Goal: Transaction & Acquisition: Purchase product/service

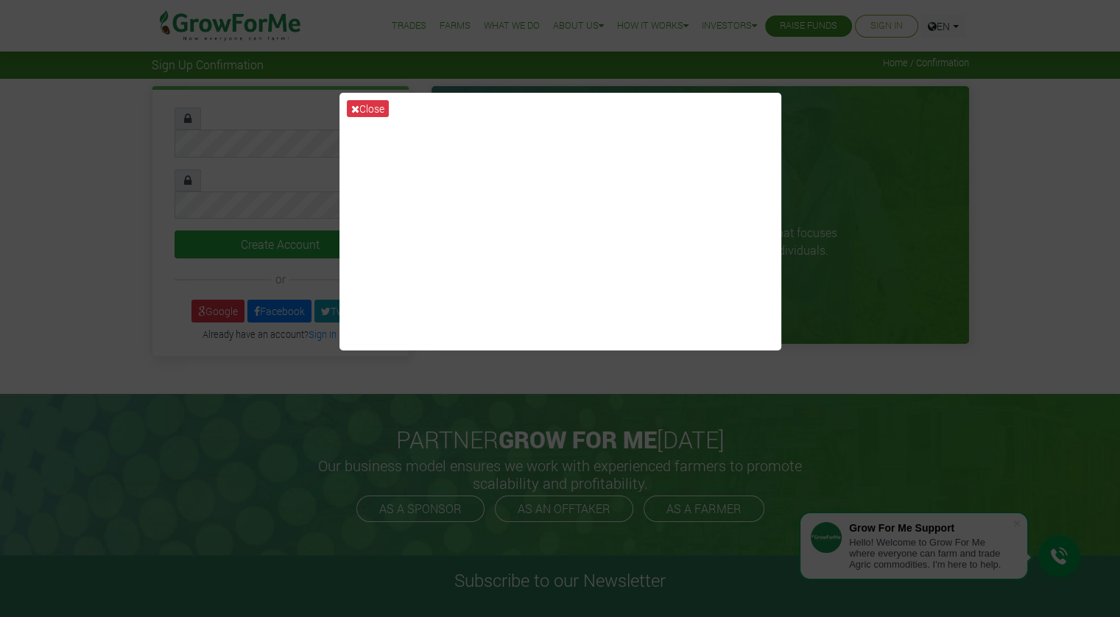
click at [925, 150] on div "Close" at bounding box center [560, 308] width 1120 height 617
click at [364, 102] on button "Close" at bounding box center [368, 108] width 42 height 17
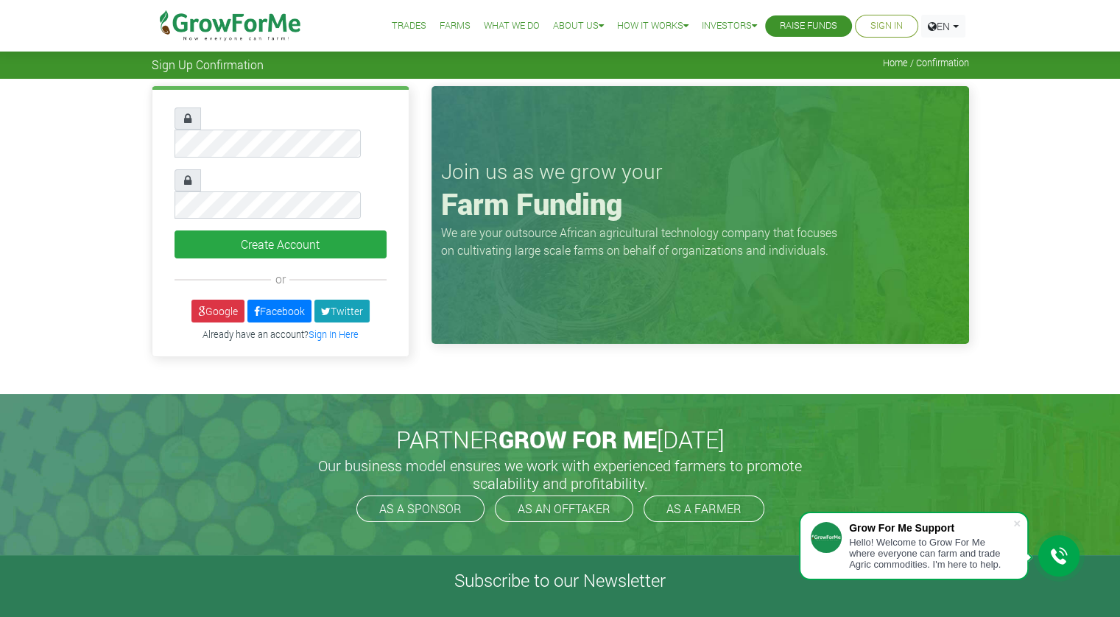
click at [74, 172] on div "Create Account or Google" at bounding box center [560, 225] width 1120 height 293
click at [329, 328] on link "Sign In Here" at bounding box center [333, 334] width 50 height 12
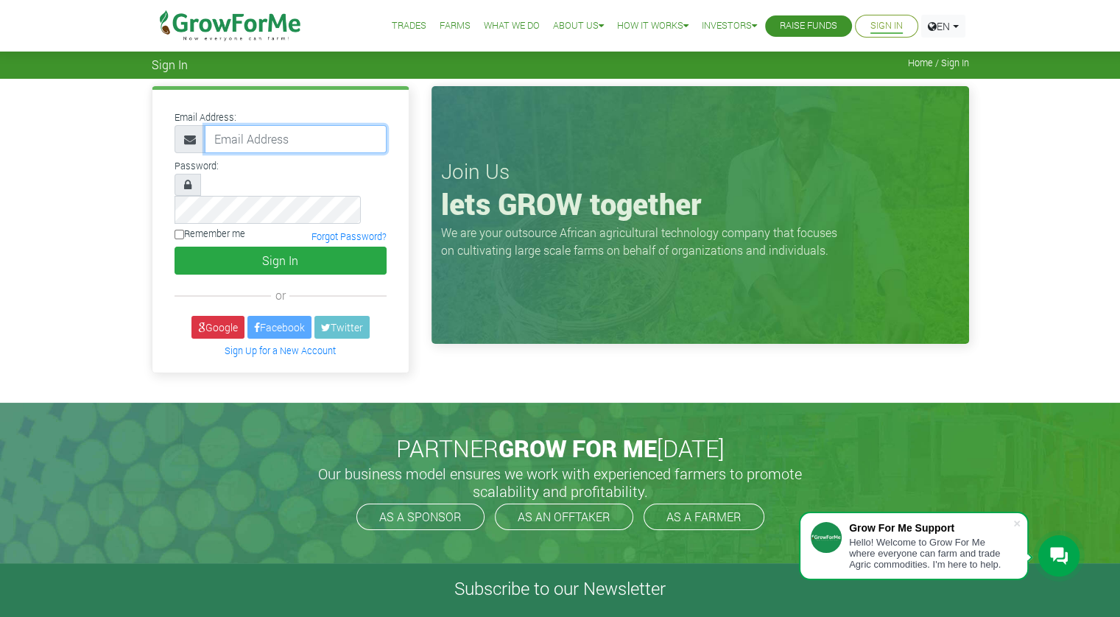
click at [255, 135] on input "email" at bounding box center [296, 139] width 182 height 28
type input "adadeboakye747@gmail.com"
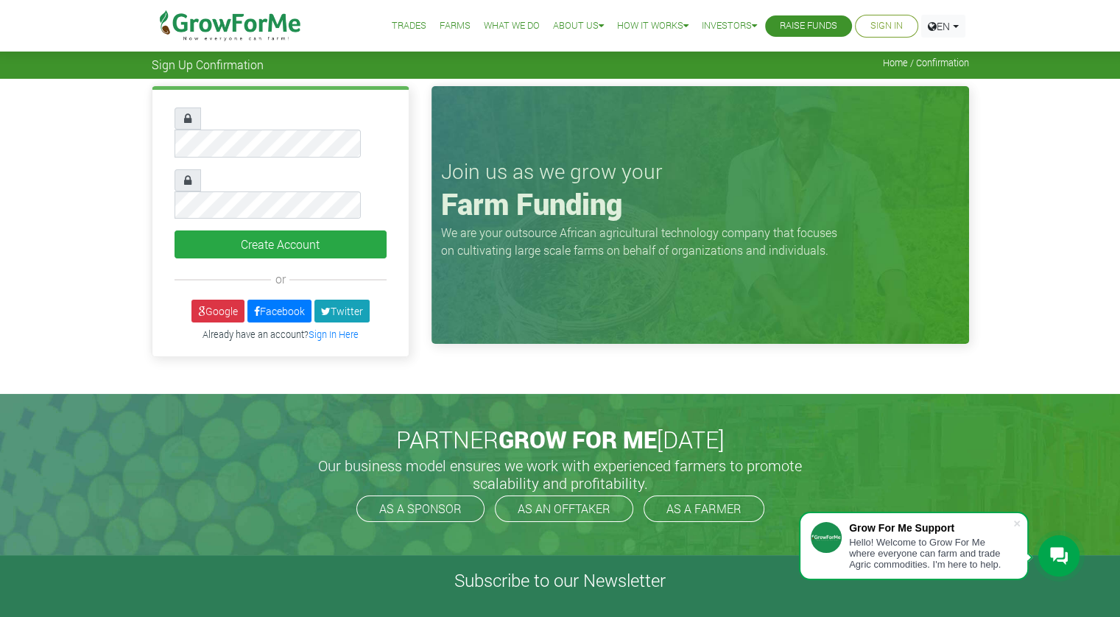
click at [66, 141] on div "Create Account or Google" at bounding box center [560, 225] width 1120 height 293
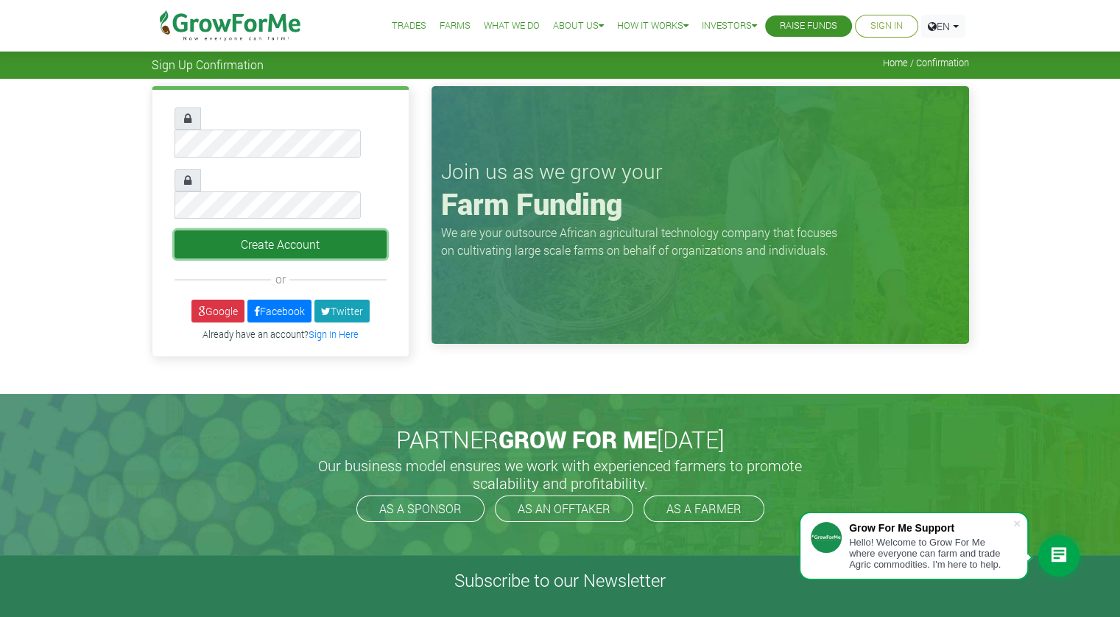
click at [330, 230] on button "Create Account" at bounding box center [280, 244] width 212 height 28
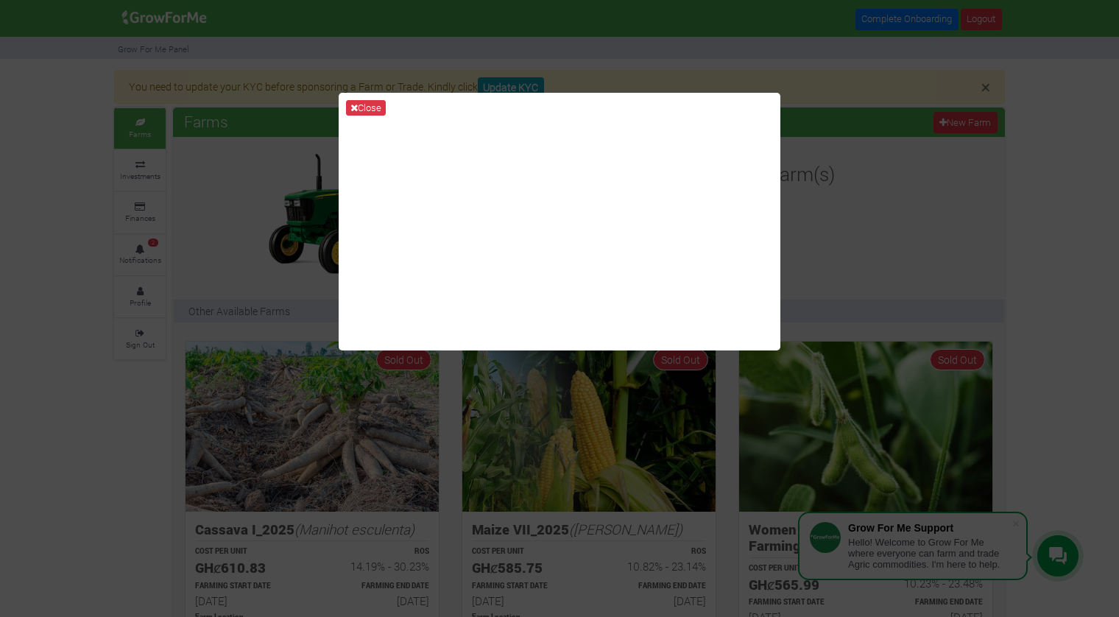
click at [269, 211] on div "Close" at bounding box center [559, 308] width 1119 height 617
click at [362, 107] on button "Close" at bounding box center [366, 108] width 40 height 16
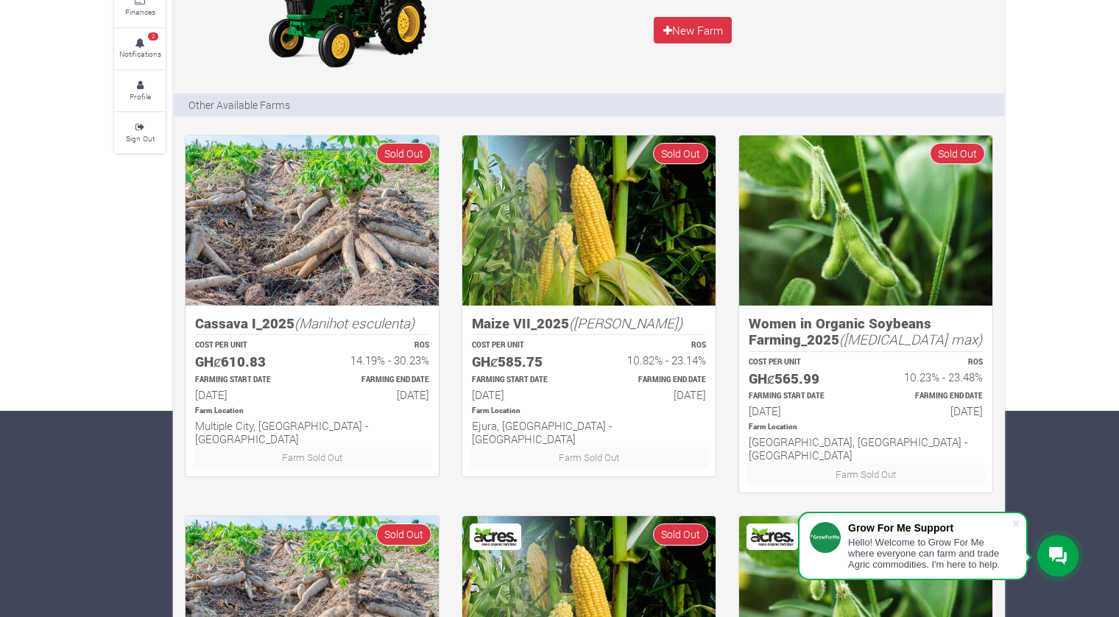
scroll to position [221, 0]
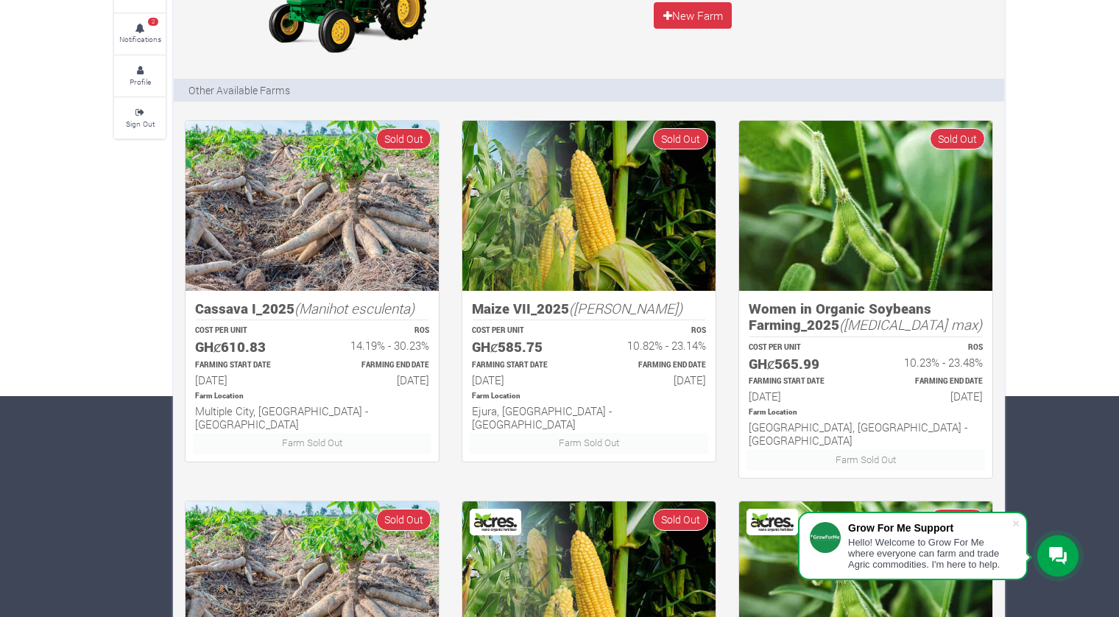
drag, startPoint x: 638, startPoint y: 419, endPoint x: 105, endPoint y: 300, distance: 546.2
click at [105, 300] on div "× You need to update your KYC before sponsoring a Farm or Trade. Kindly click U…" at bounding box center [559, 502] width 913 height 1307
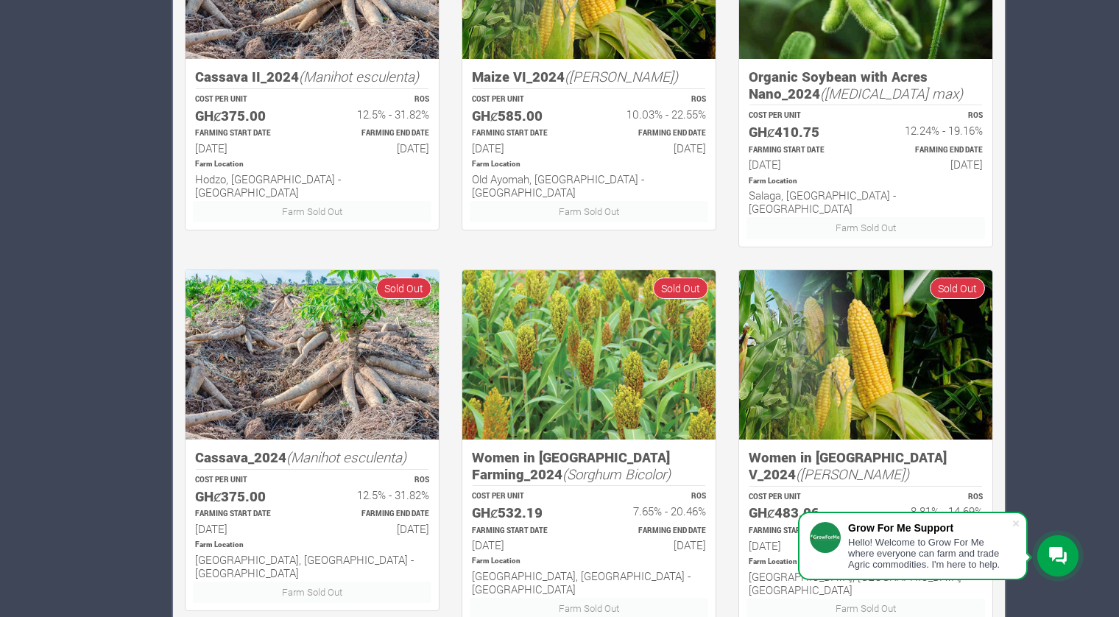
scroll to position [872, 0]
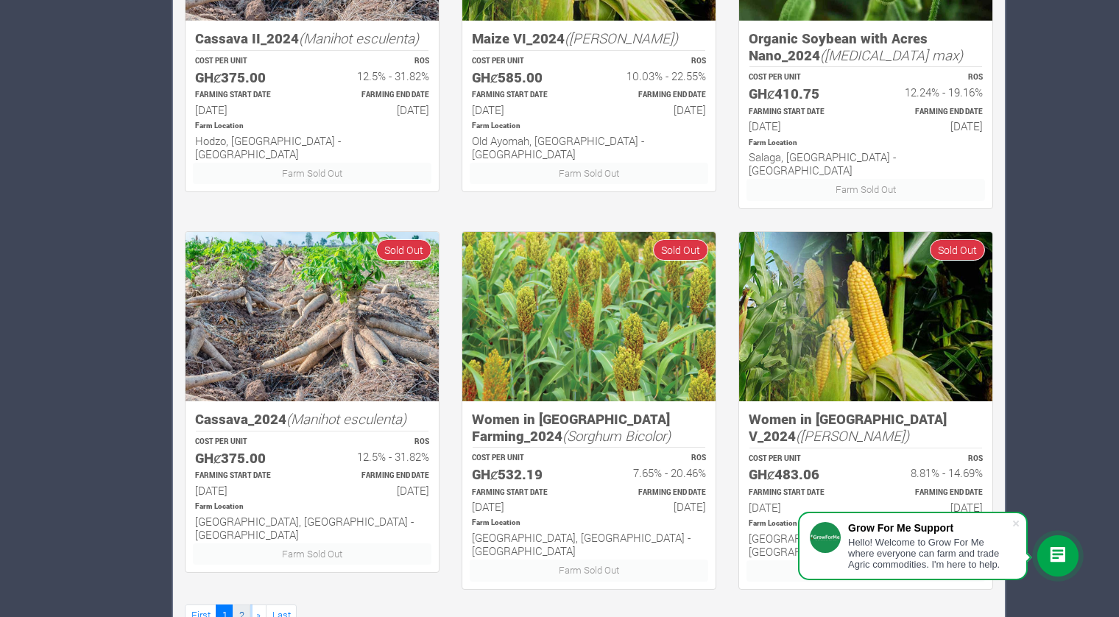
click at [244, 604] on link "2" at bounding box center [242, 614] width 18 height 21
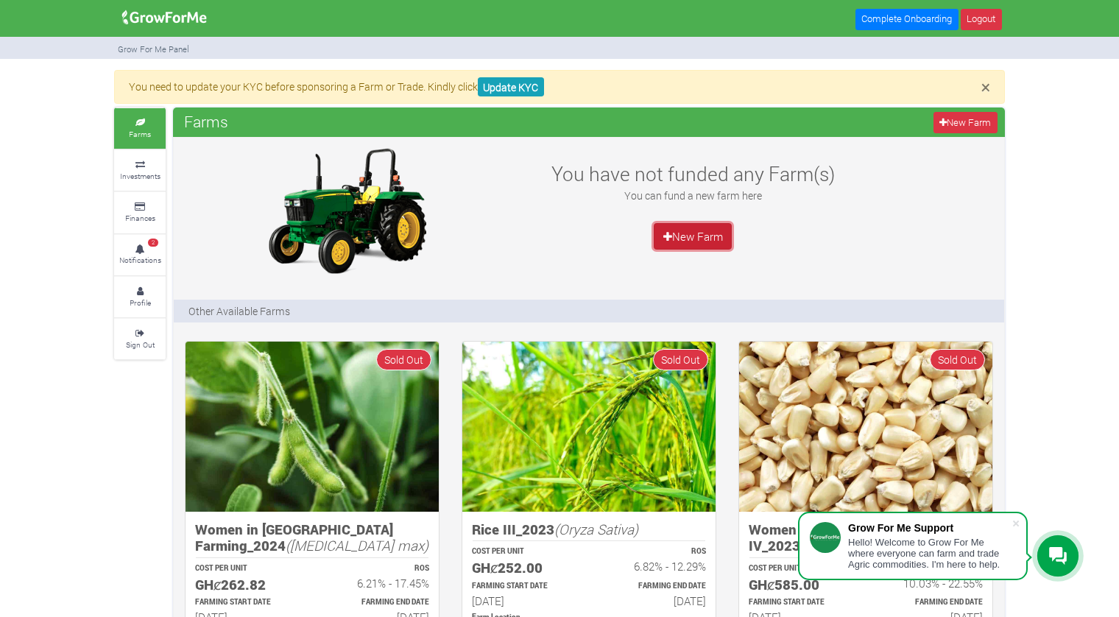
click at [673, 234] on link "New Farm" at bounding box center [693, 236] width 78 height 27
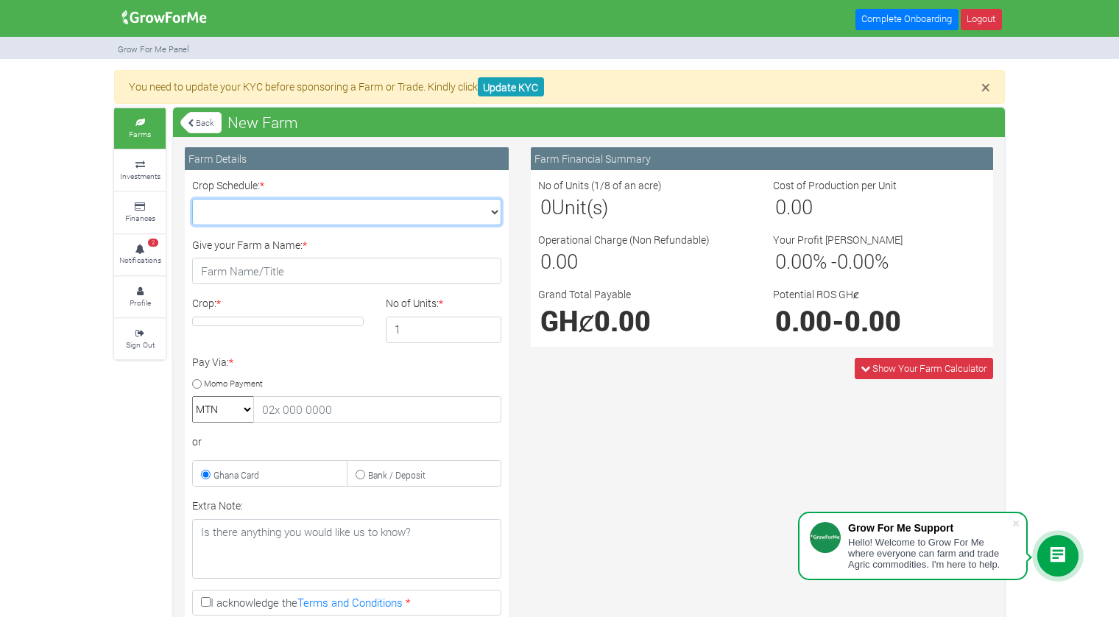
click at [495, 215] on select "Crop Schedule: *" at bounding box center [346, 212] width 309 height 27
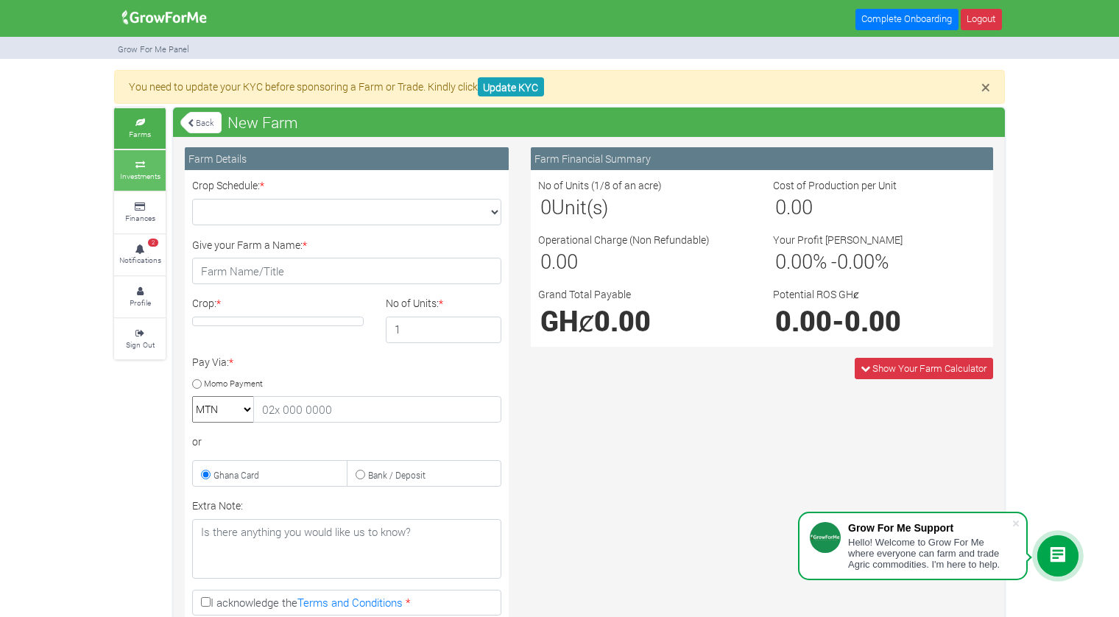
click at [147, 164] on icon at bounding box center [140, 164] width 44 height 7
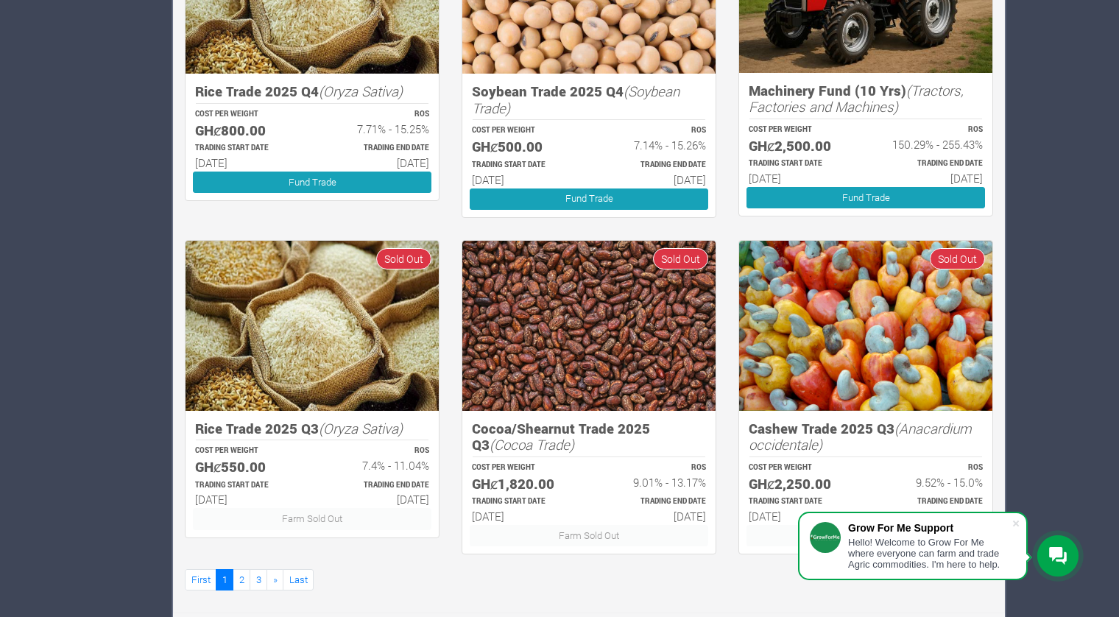
scroll to position [779, 0]
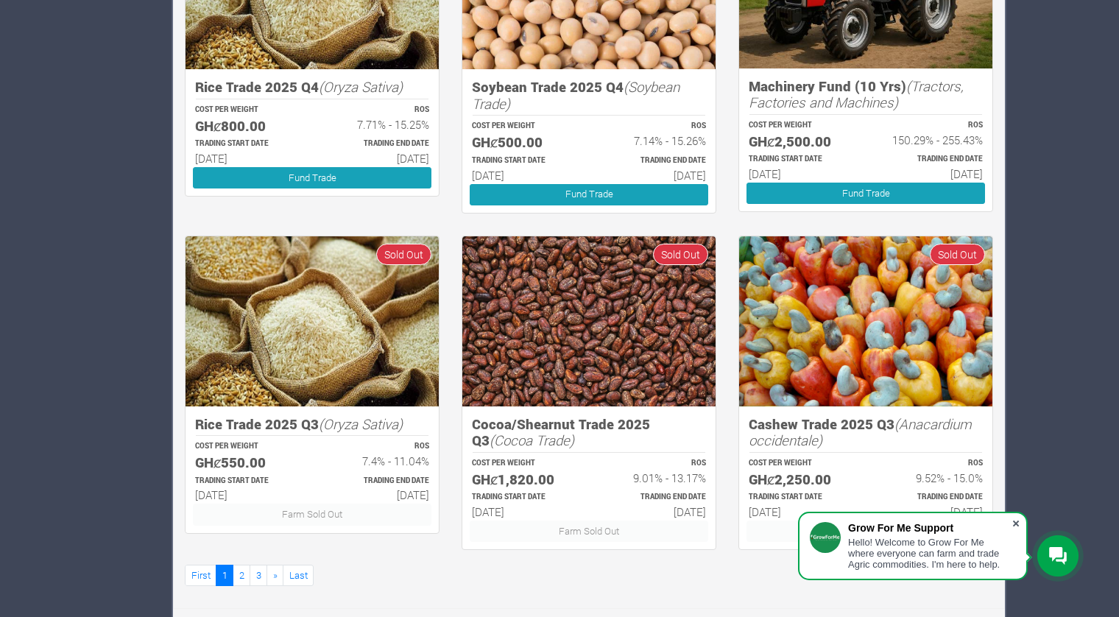
click at [1013, 523] on span at bounding box center [1016, 523] width 15 height 15
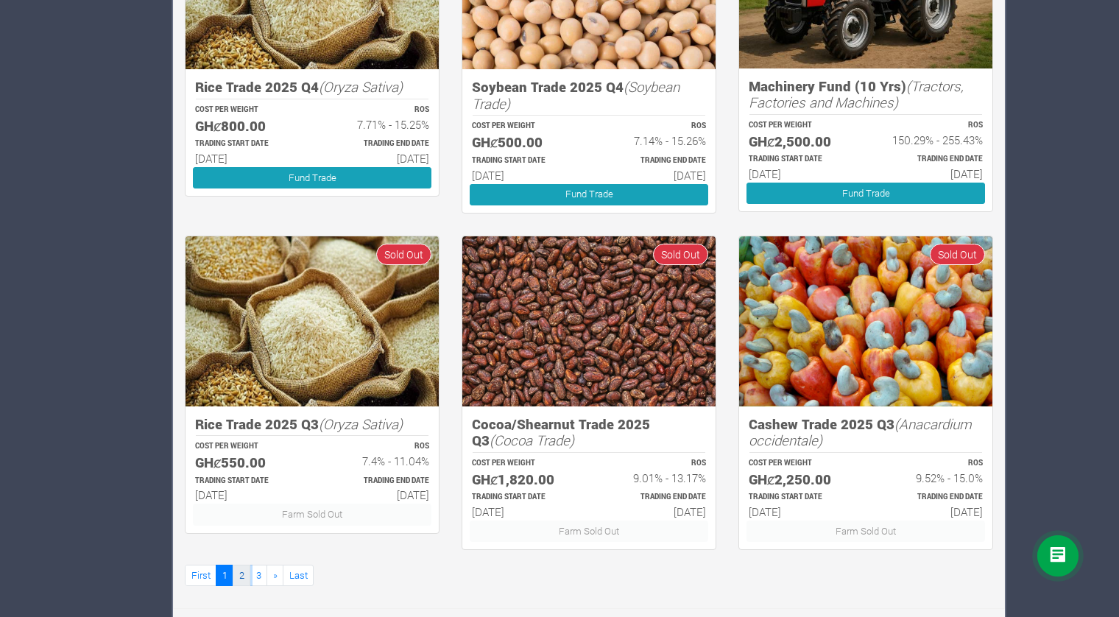
click at [247, 570] on link "2" at bounding box center [242, 575] width 18 height 21
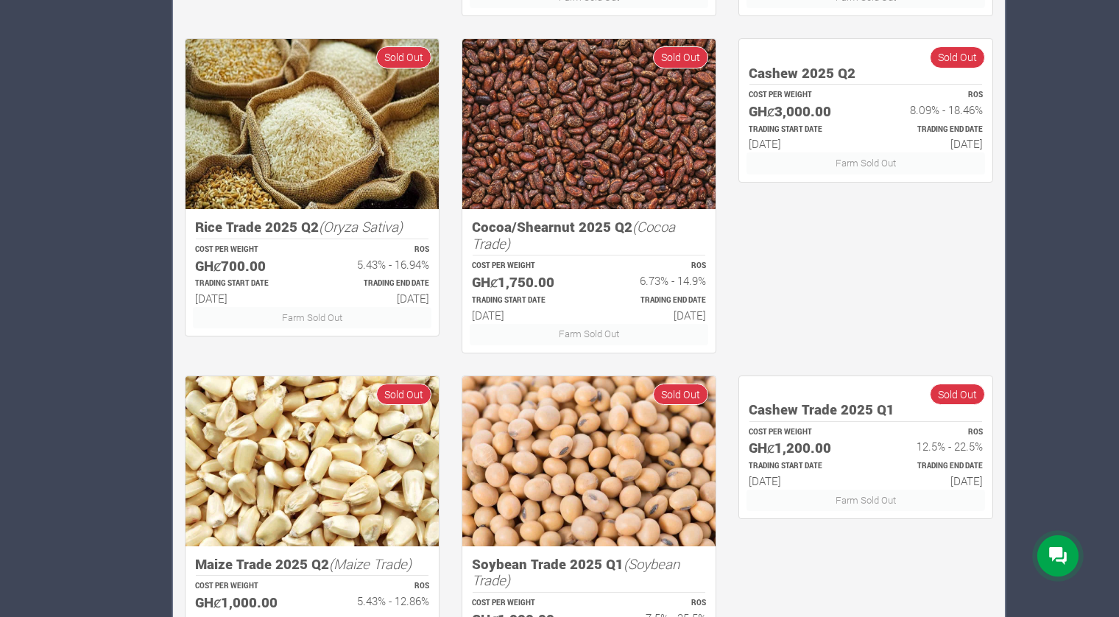
scroll to position [779, 0]
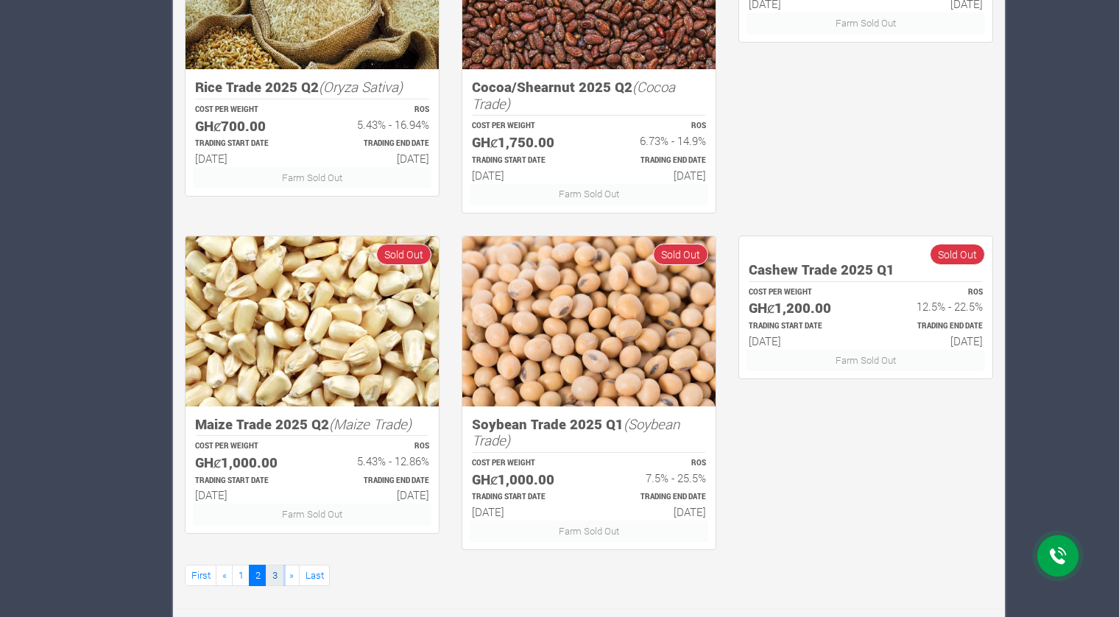
click at [277, 574] on link "3" at bounding box center [275, 575] width 18 height 21
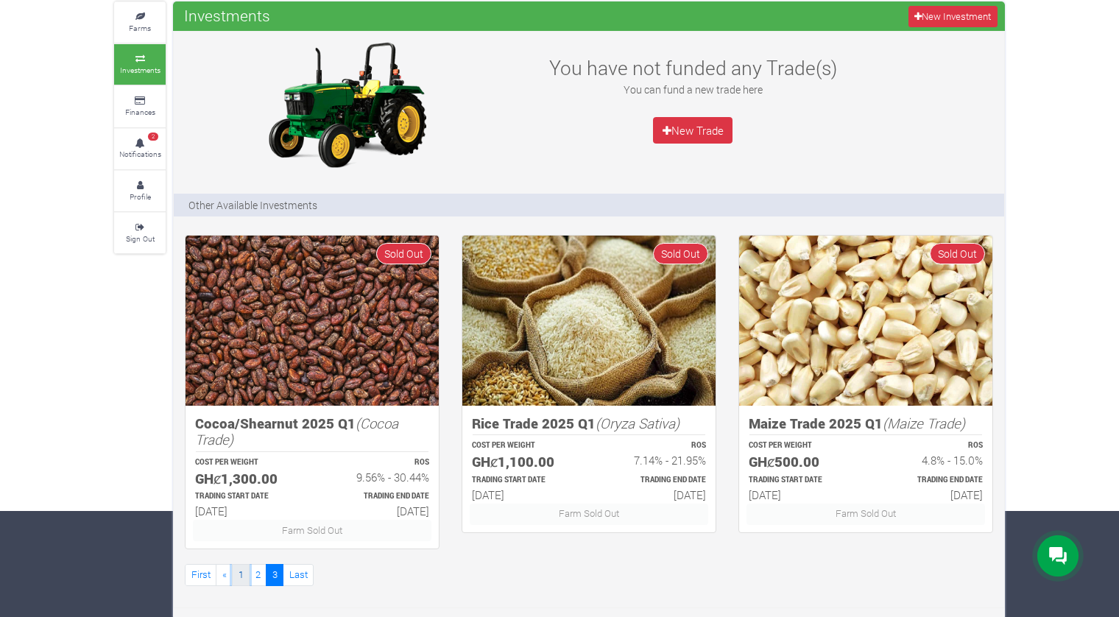
click at [234, 572] on link "1" at bounding box center [241, 574] width 18 height 21
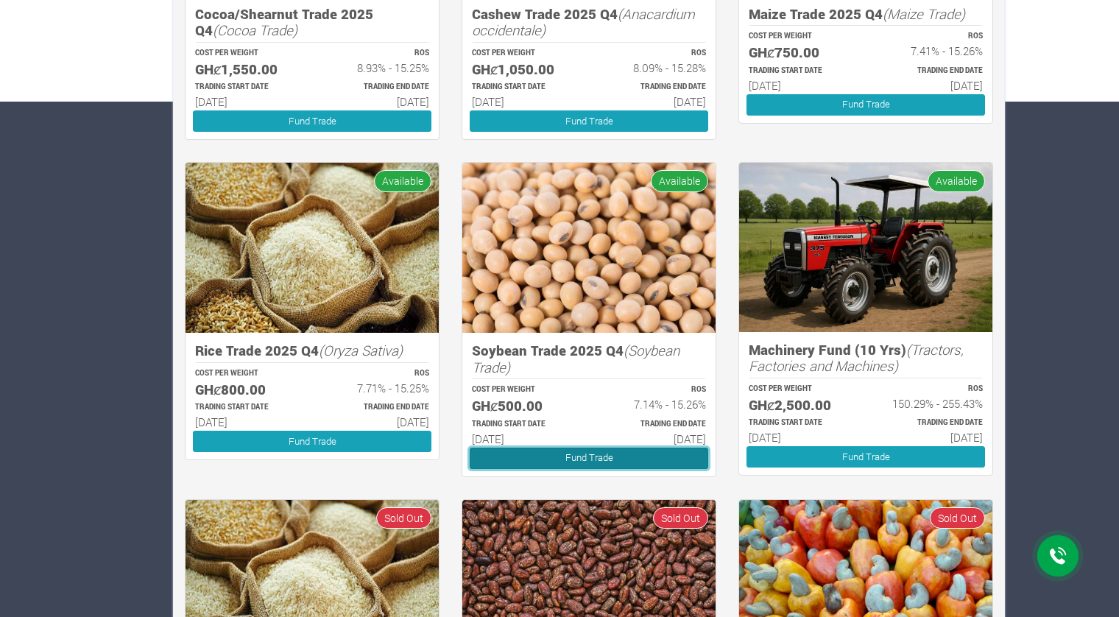
click at [560, 456] on link "Fund Trade" at bounding box center [589, 458] width 239 height 21
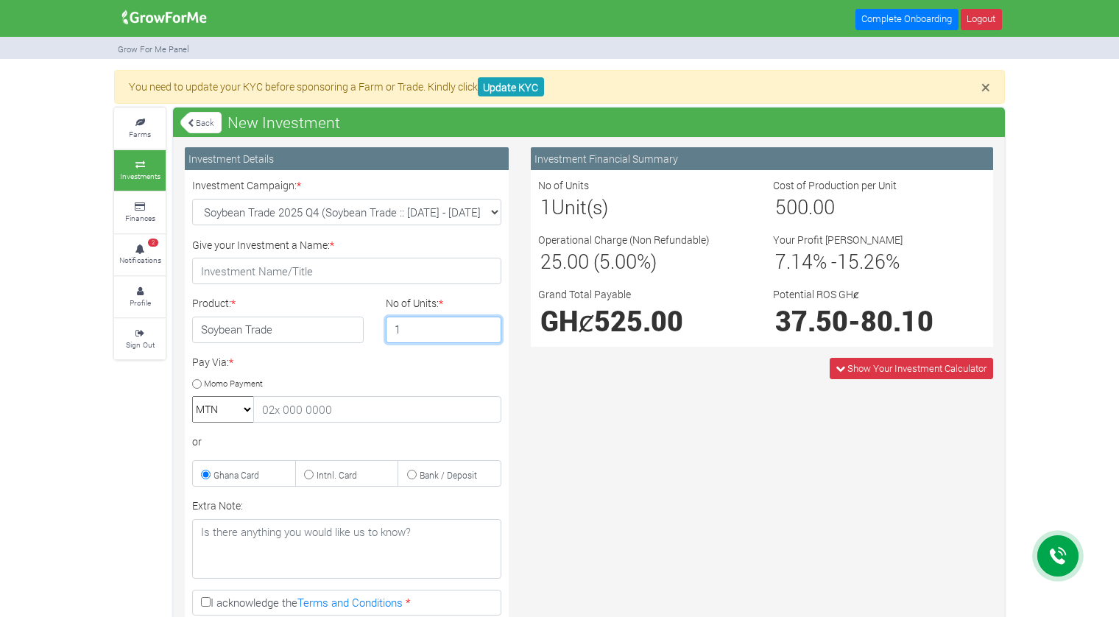
click at [444, 326] on input "1" at bounding box center [444, 330] width 116 height 27
type input "2"
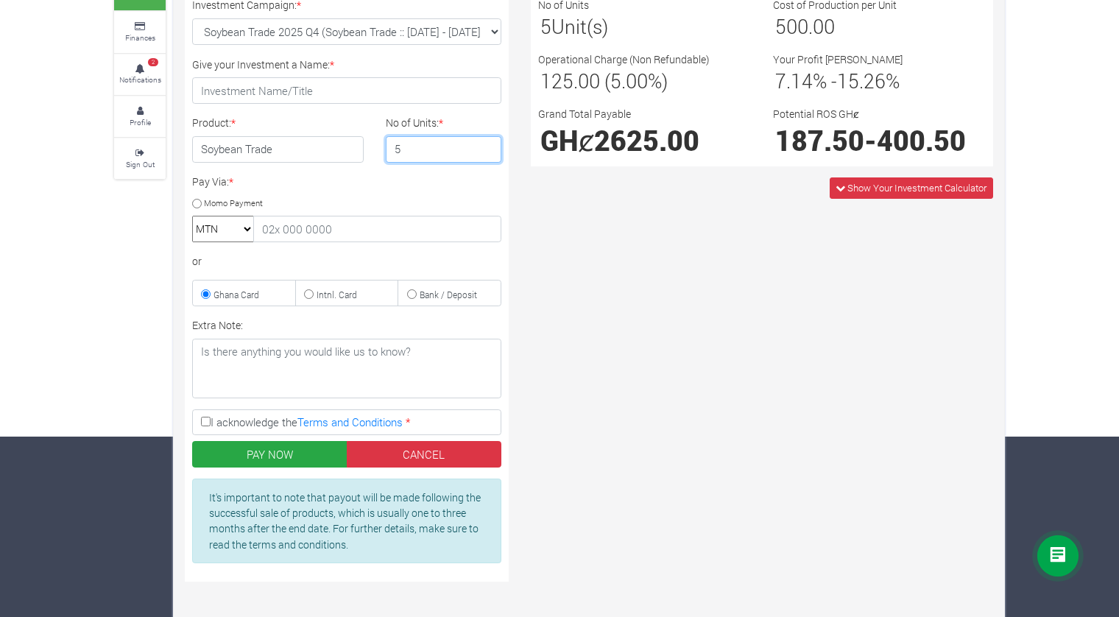
scroll to position [193, 0]
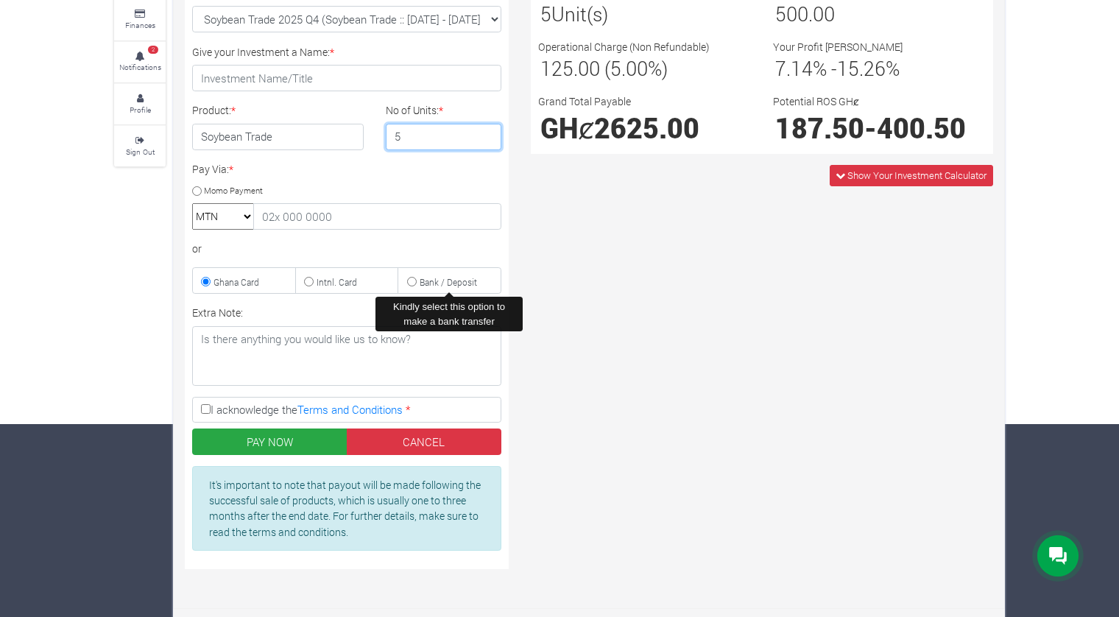
type input "5"
click at [414, 277] on input "Bank / Deposit" at bounding box center [412, 282] width 10 height 10
radio input "true"
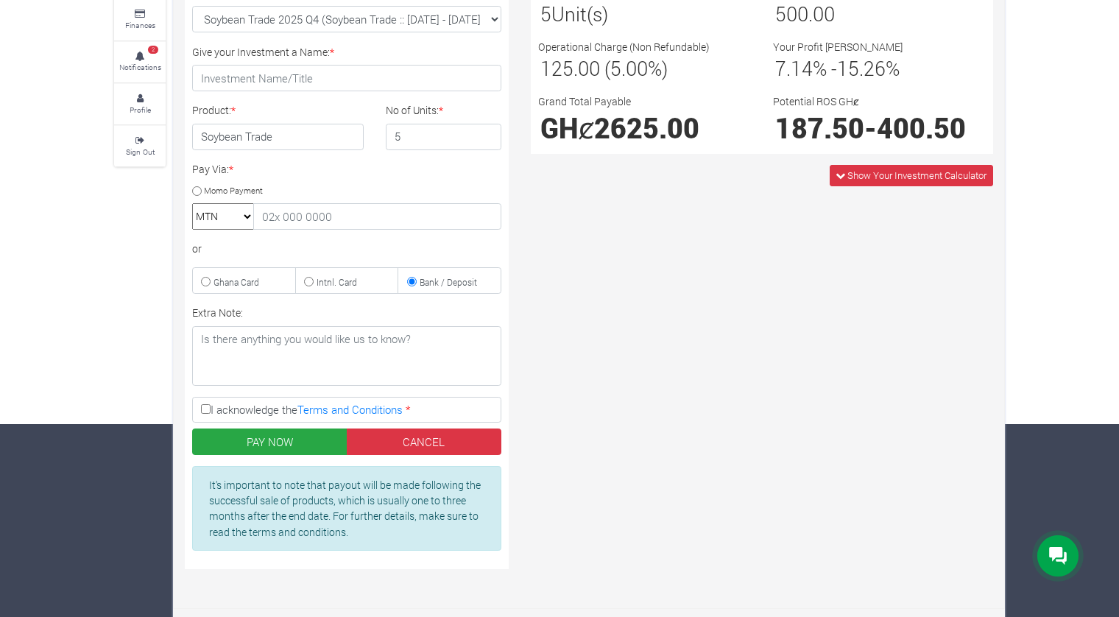
click at [196, 186] on input "Momo Payment" at bounding box center [197, 191] width 10 height 10
radio input "true"
click at [246, 216] on select "MTN Telecel Airtel Tigo" at bounding box center [223, 216] width 62 height 27
select select "momo_telecel"
click at [192, 203] on select "MTN Telecel Airtel Tigo" at bounding box center [223, 216] width 62 height 27
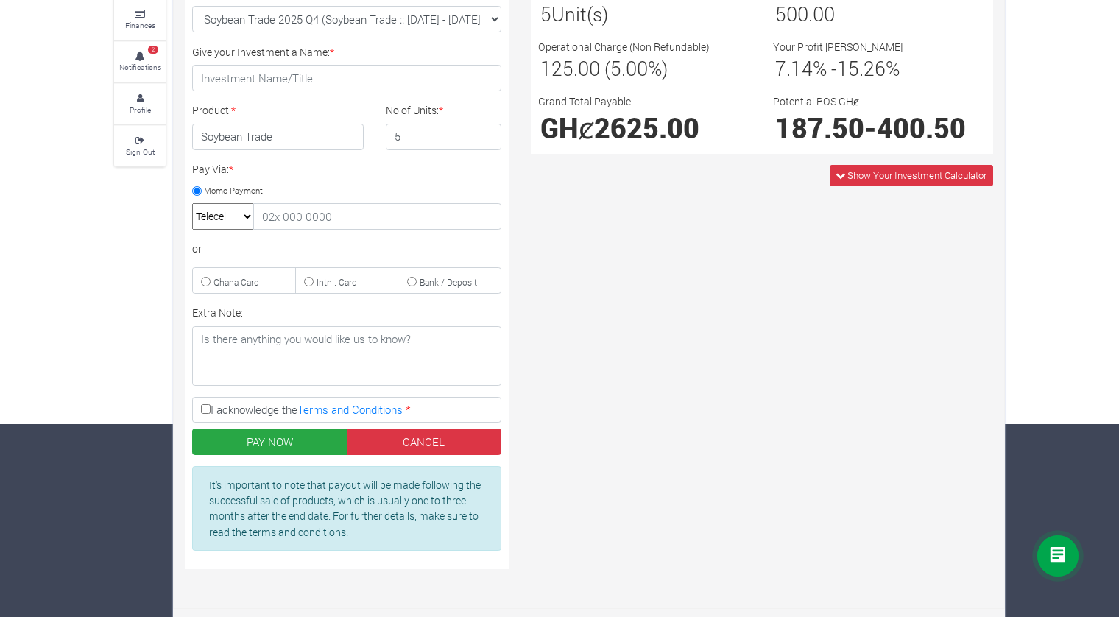
scroll to position [0, 0]
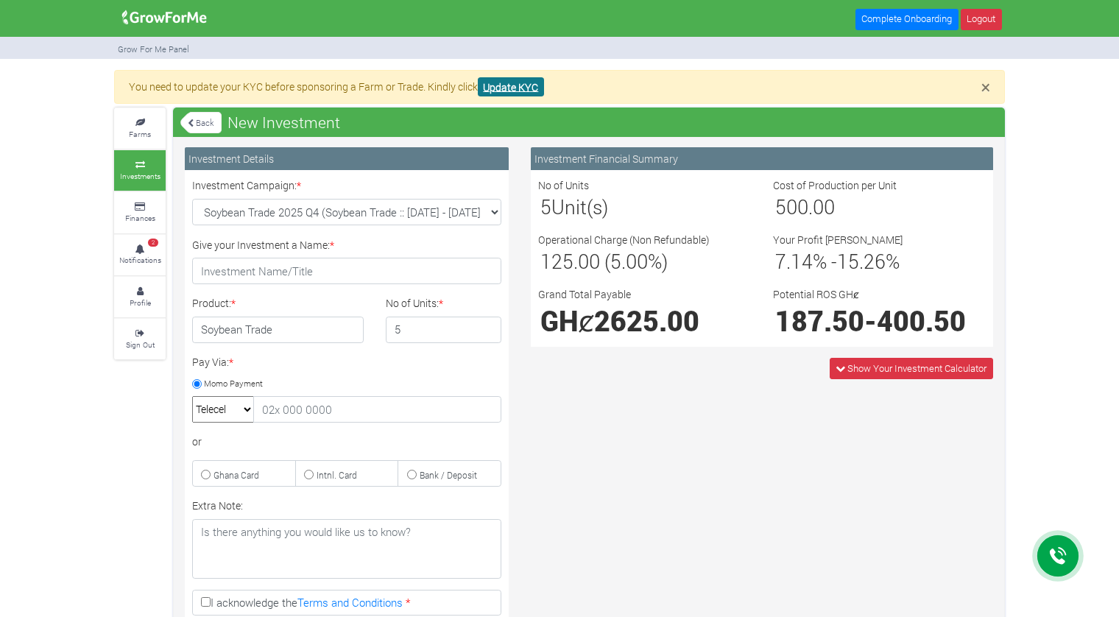
click at [504, 88] on link "Update KYC" at bounding box center [511, 87] width 66 height 20
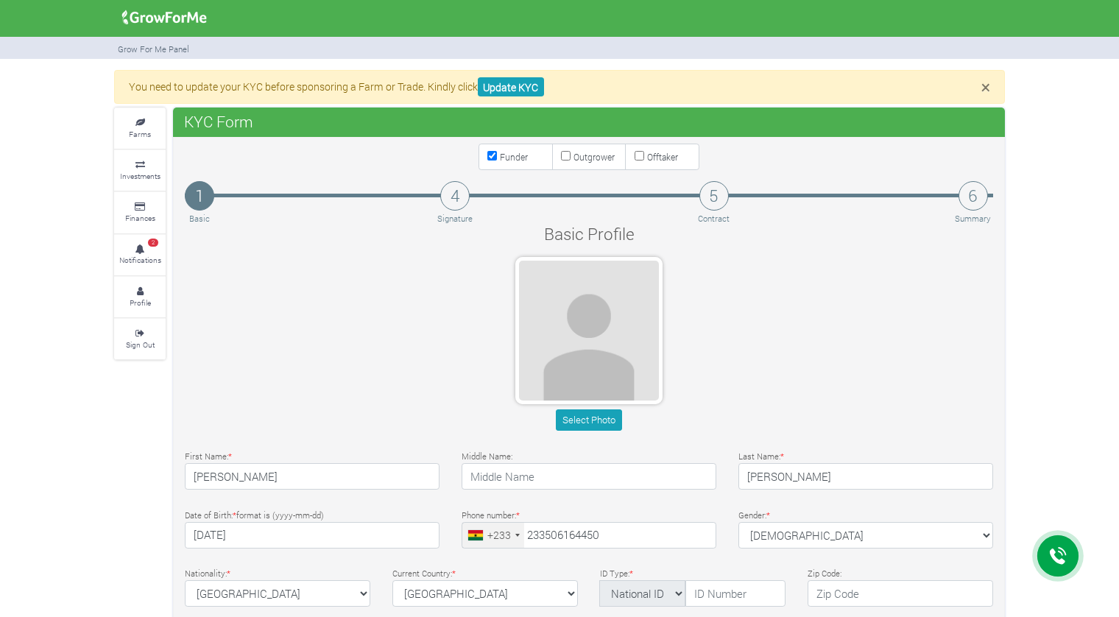
type input "50 616 4450"
click at [381, 366] on div "Select Photo" at bounding box center [589, 347] width 830 height 180
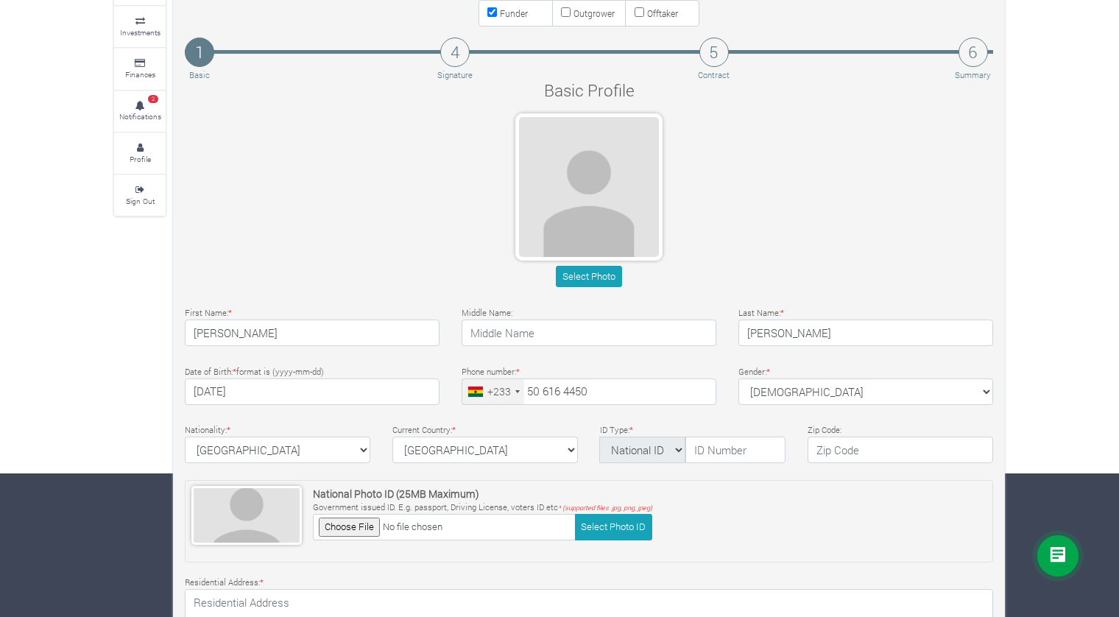
scroll to position [147, 0]
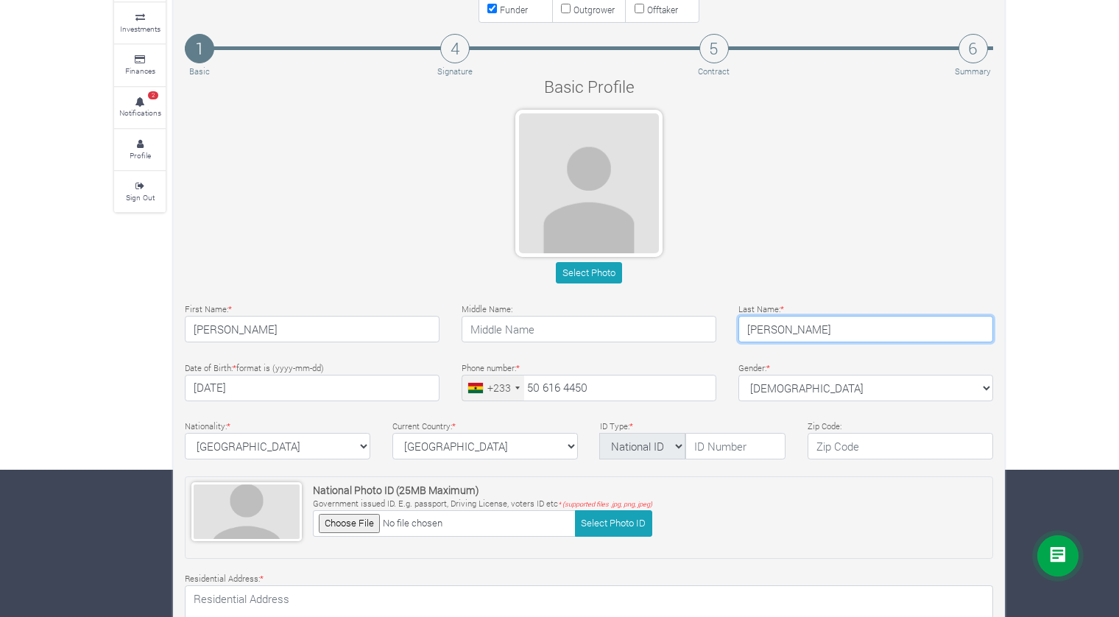
drag, startPoint x: 779, startPoint y: 323, endPoint x: 733, endPoint y: 336, distance: 47.5
click at [733, 336] on div "Last Name: * [PERSON_NAME]" at bounding box center [865, 321] width 277 height 42
drag, startPoint x: 749, startPoint y: 338, endPoint x: 732, endPoint y: 364, distance: 31.5
click at [732, 364] on div "Gender: * [DEMOGRAPHIC_DATA] [DEMOGRAPHIC_DATA] [DEMOGRAPHIC_DATA]" at bounding box center [865, 380] width 277 height 42
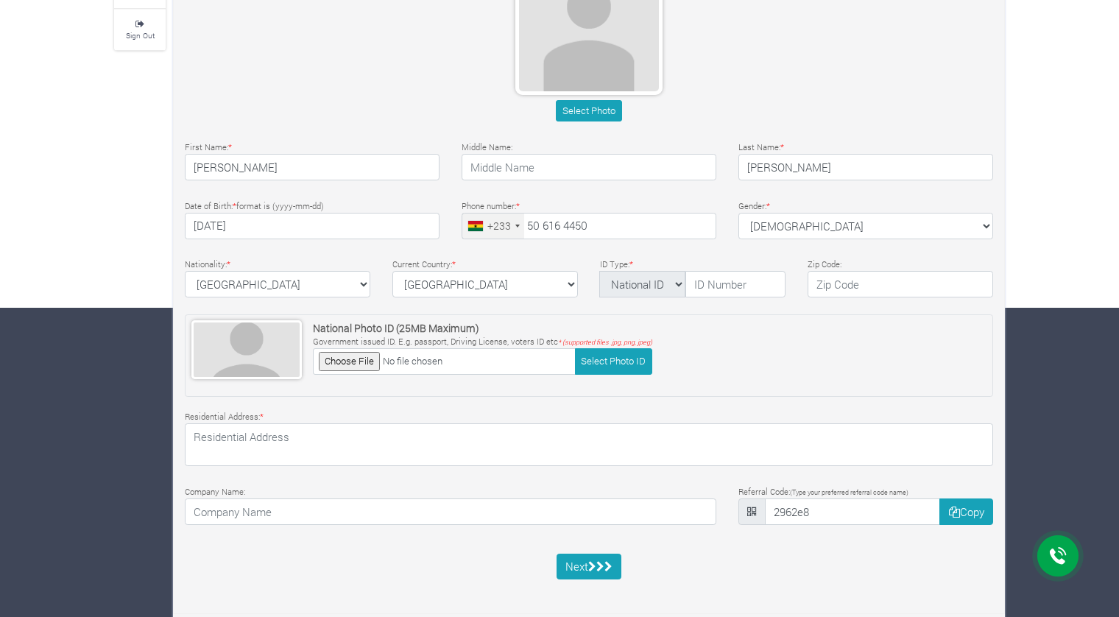
scroll to position [314, 0]
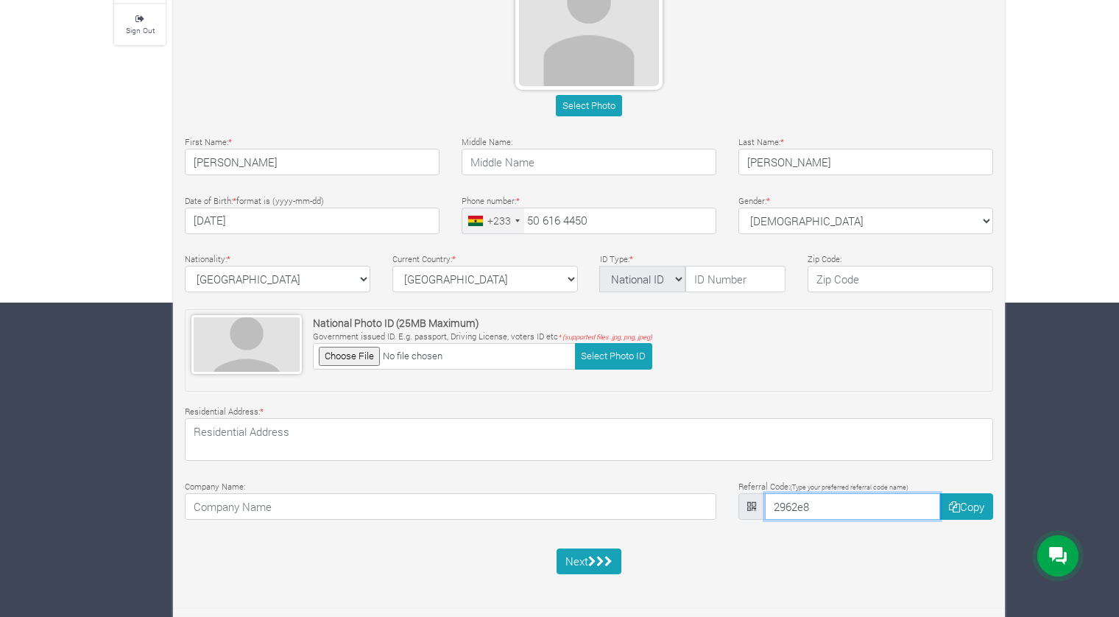
click at [821, 501] on input "2962e8" at bounding box center [853, 506] width 176 height 27
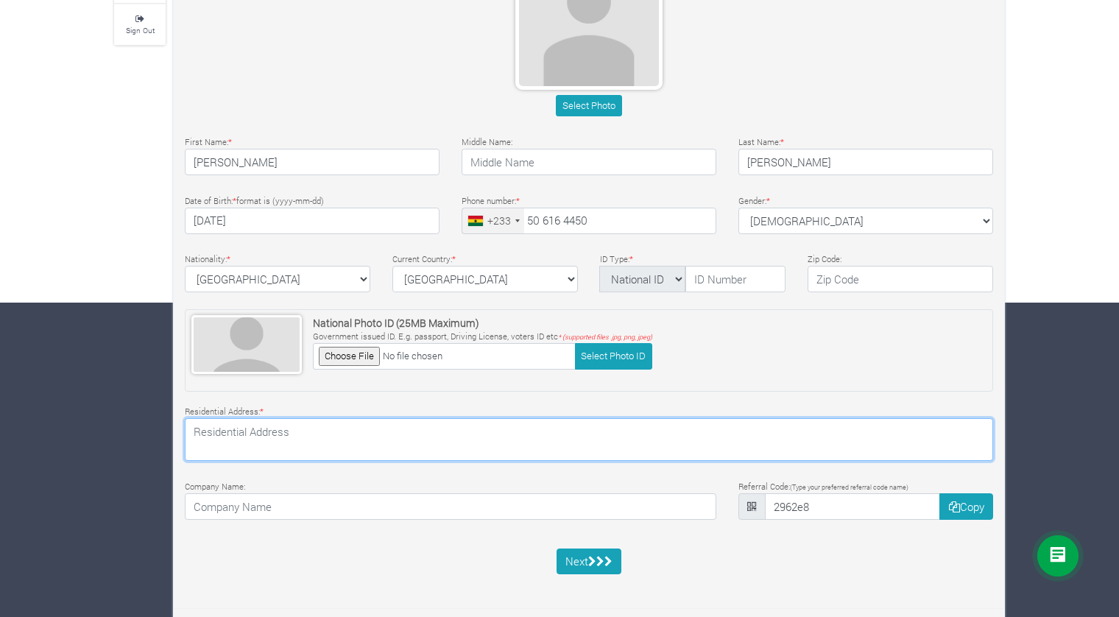
drag, startPoint x: 691, startPoint y: 445, endPoint x: 683, endPoint y: 441, distance: 8.2
click at [689, 445] on textarea at bounding box center [589, 439] width 808 height 43
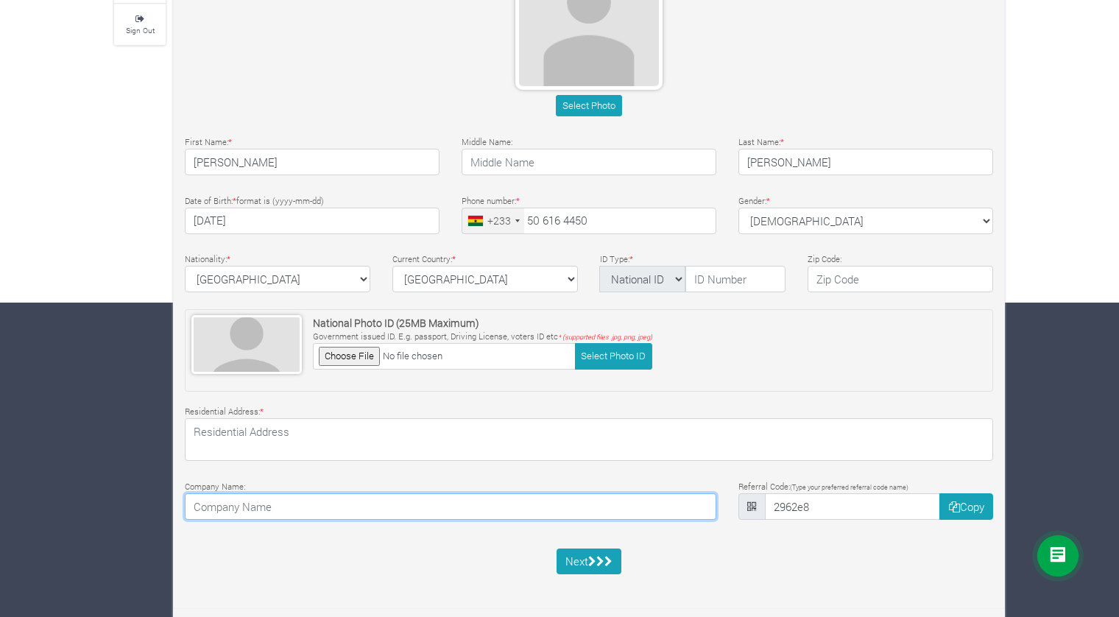
click at [551, 509] on input at bounding box center [451, 506] width 532 height 27
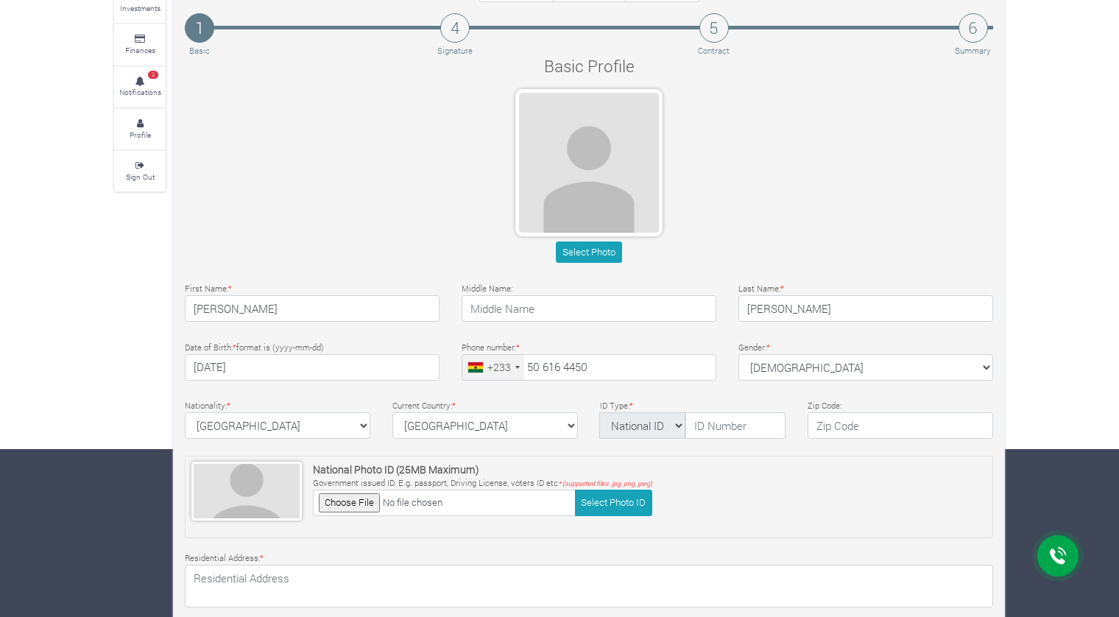
scroll to position [0, 0]
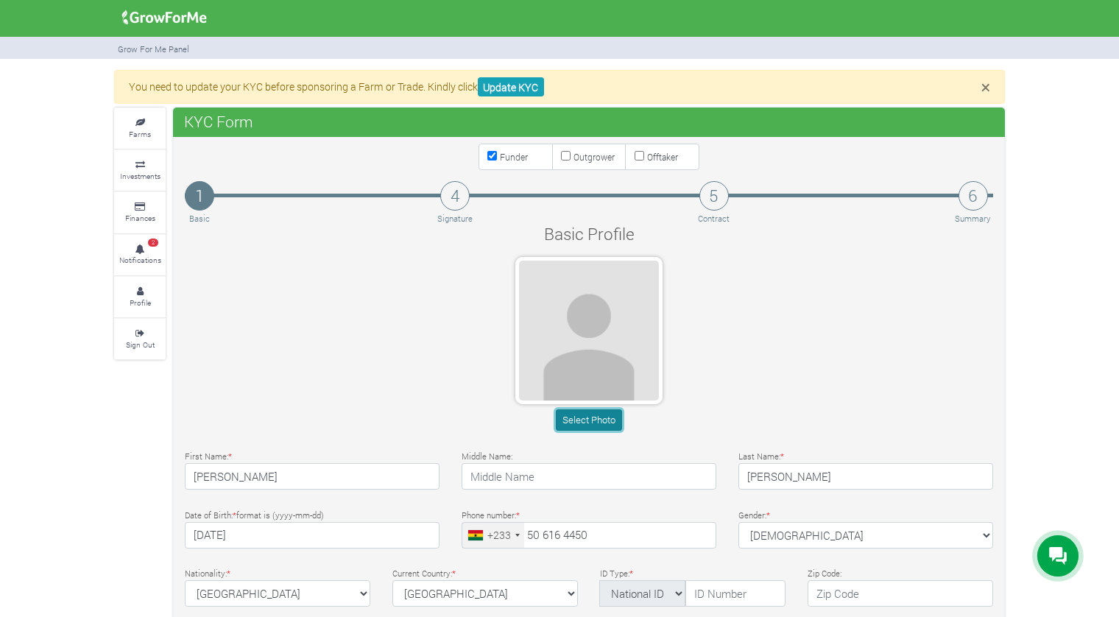
click at [585, 420] on button "Select Photo" at bounding box center [589, 419] width 66 height 21
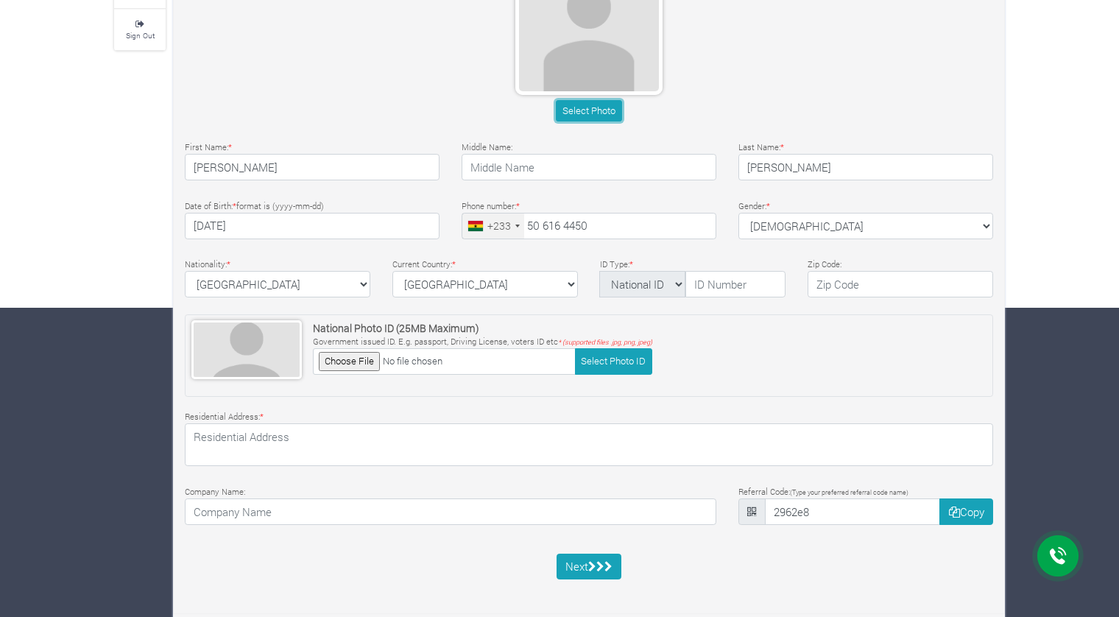
scroll to position [314, 0]
